Goal: Navigation & Orientation: Find specific page/section

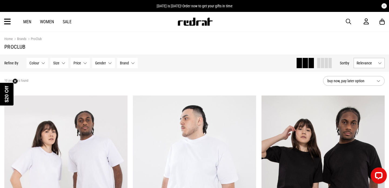
click at [27, 20] on link "Men" at bounding box center [27, 21] width 8 height 5
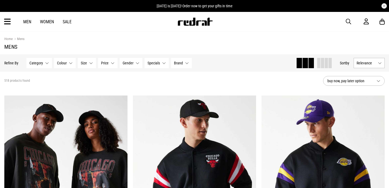
click at [10, 20] on icon at bounding box center [7, 21] width 7 height 9
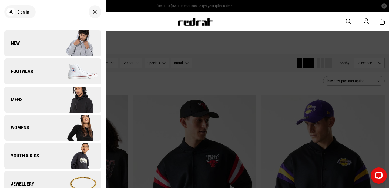
click at [60, 103] on img at bounding box center [77, 99] width 48 height 27
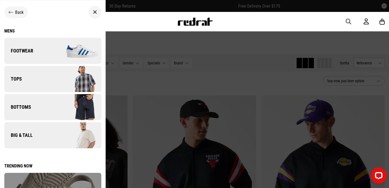
click at [11, 11] on icon at bounding box center [11, 12] width 4 height 5
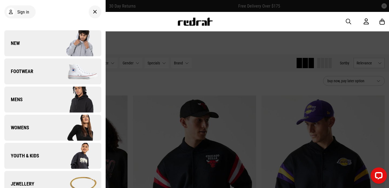
click at [56, 101] on img at bounding box center [77, 99] width 48 height 27
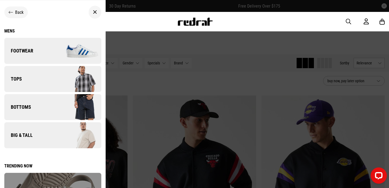
click at [64, 46] on img at bounding box center [77, 50] width 48 height 27
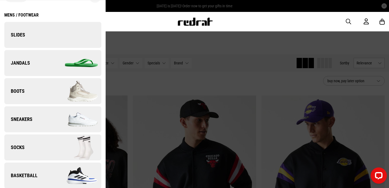
scroll to position [22, 0]
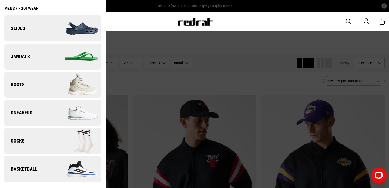
click at [76, 89] on img at bounding box center [77, 84] width 48 height 27
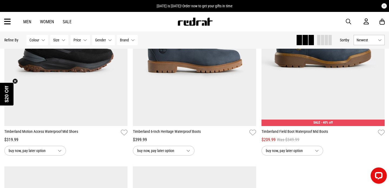
click at [8, 20] on icon at bounding box center [7, 21] width 7 height 9
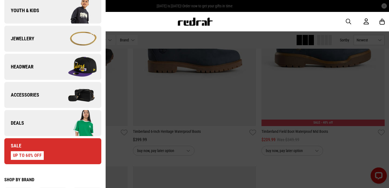
scroll to position [145, 0]
click at [42, 99] on link "Accessories" at bounding box center [52, 95] width 97 height 26
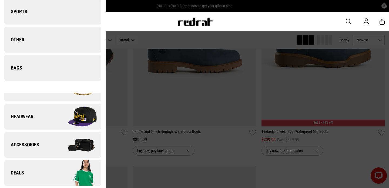
scroll to position [0, 0]
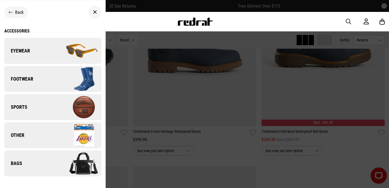
click at [65, 170] on img at bounding box center [77, 163] width 48 height 27
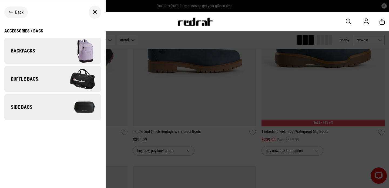
click at [21, 14] on span "Back" at bounding box center [19, 12] width 8 height 5
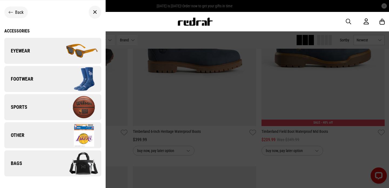
click at [19, 10] on span "Back" at bounding box center [19, 12] width 8 height 5
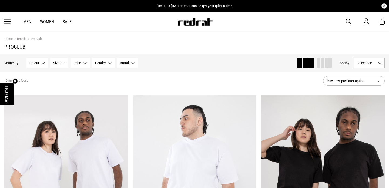
scroll to position [101, 0]
